Goal: Book appointment/travel/reservation

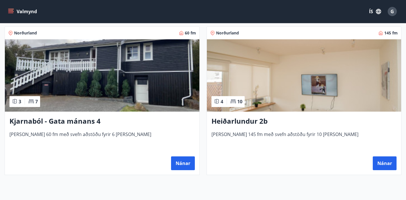
scroll to position [110, 0]
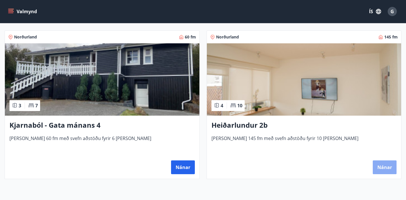
click at [384, 167] on button "Nánar" at bounding box center [384, 167] width 24 height 14
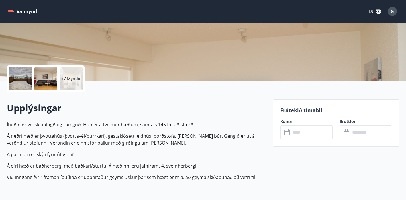
scroll to position [98, 0]
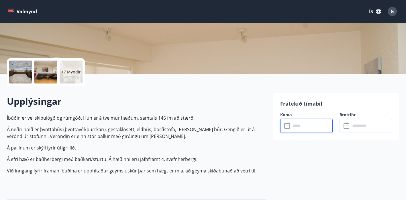
click at [310, 129] on input "text" at bounding box center [312, 126] width 42 height 14
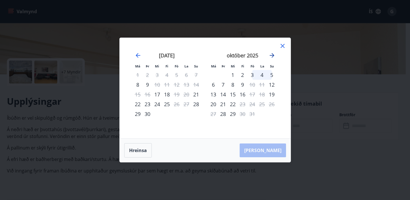
click at [272, 54] on icon "Move forward to switch to the next month." at bounding box center [272, 55] width 5 height 5
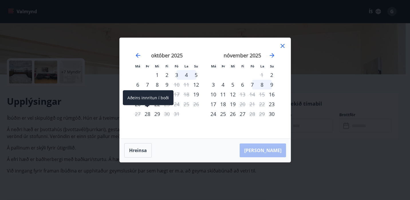
click at [149, 113] on div "28" at bounding box center [148, 114] width 10 height 10
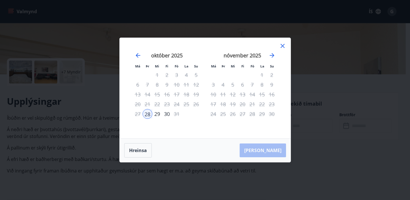
click at [159, 113] on div "29" at bounding box center [157, 114] width 10 height 10
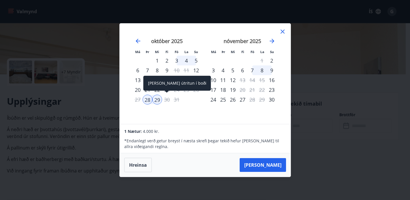
click at [169, 98] on div "30" at bounding box center [167, 99] width 10 height 10
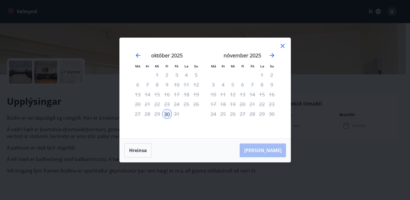
click at [149, 114] on div "28" at bounding box center [148, 114] width 10 height 10
click at [282, 46] on icon at bounding box center [282, 45] width 7 height 7
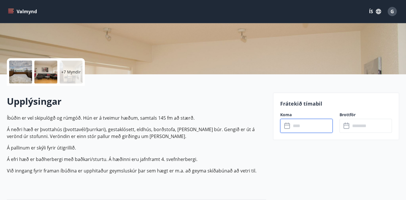
click at [302, 128] on input "text" at bounding box center [312, 126] width 42 height 14
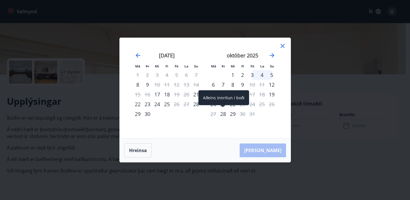
click at [222, 114] on div "28" at bounding box center [223, 114] width 10 height 10
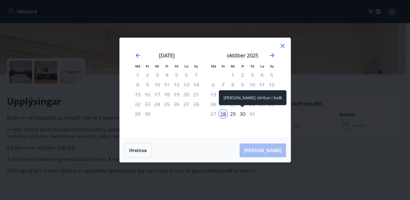
click at [245, 114] on div "30" at bounding box center [243, 114] width 10 height 10
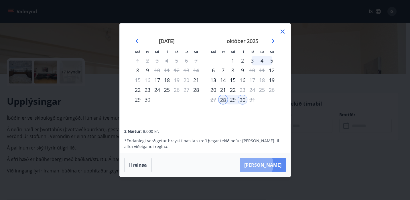
click at [274, 164] on button "[PERSON_NAME]" at bounding box center [263, 165] width 46 height 14
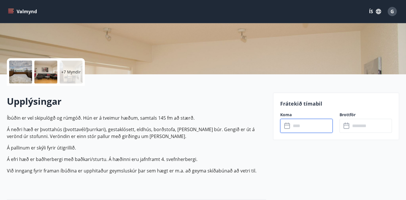
type input "******"
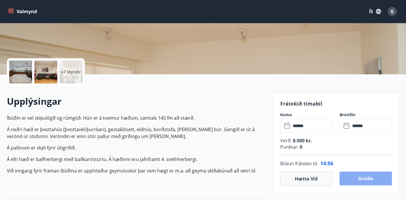
click at [353, 177] on button "Greiða" at bounding box center [365, 178] width 52 height 14
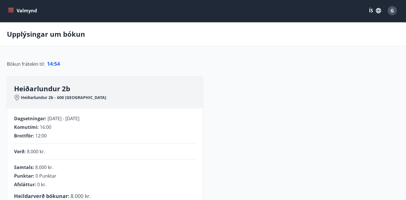
scroll to position [98, 0]
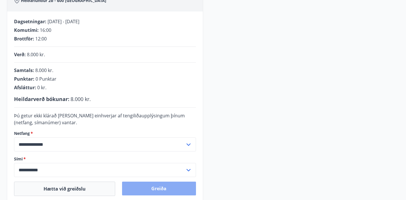
click at [133, 188] on button "Greiða" at bounding box center [159, 188] width 74 height 14
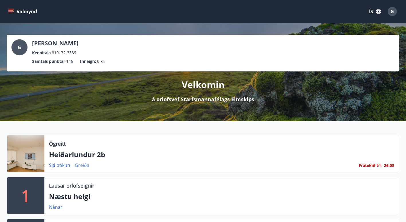
click at [84, 165] on link "Greiða" at bounding box center [82, 165] width 15 height 6
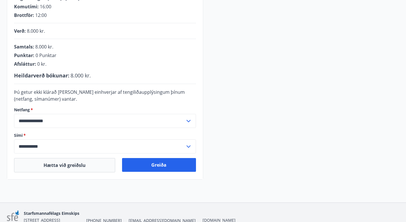
scroll to position [125, 0]
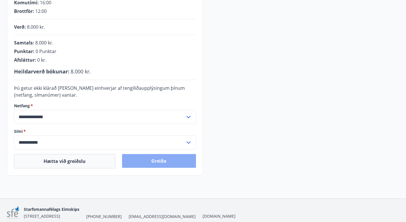
click at [159, 159] on button "Greiða" at bounding box center [159, 161] width 74 height 14
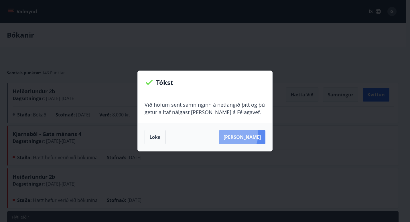
click at [238, 133] on button "Sjá samning" at bounding box center [242, 137] width 46 height 14
click at [153, 142] on button "Loka" at bounding box center [155, 137] width 21 height 14
